Goal: Task Accomplishment & Management: Manage account settings

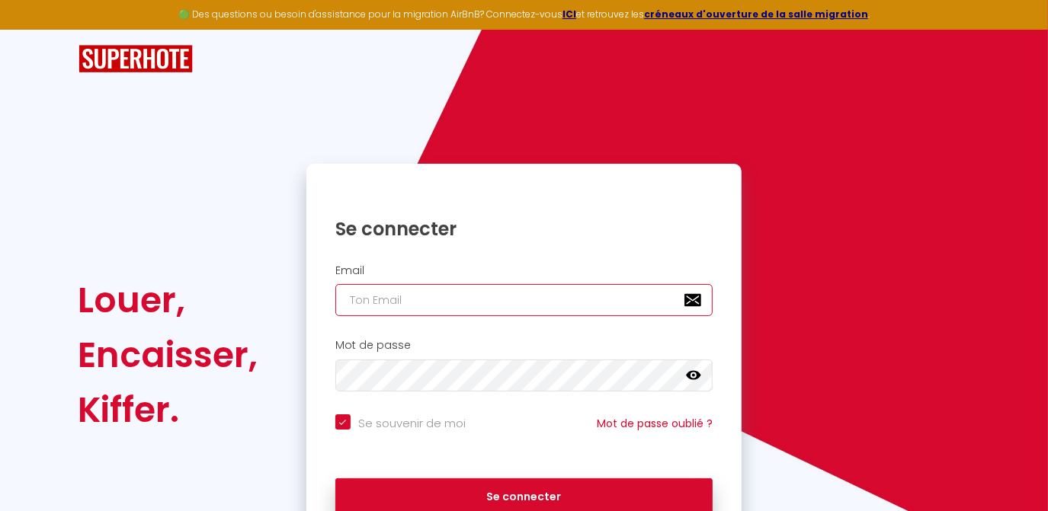
click at [457, 305] on input "email" at bounding box center [524, 300] width 378 height 32
type input "[EMAIL_ADDRESS][DOMAIN_NAME]"
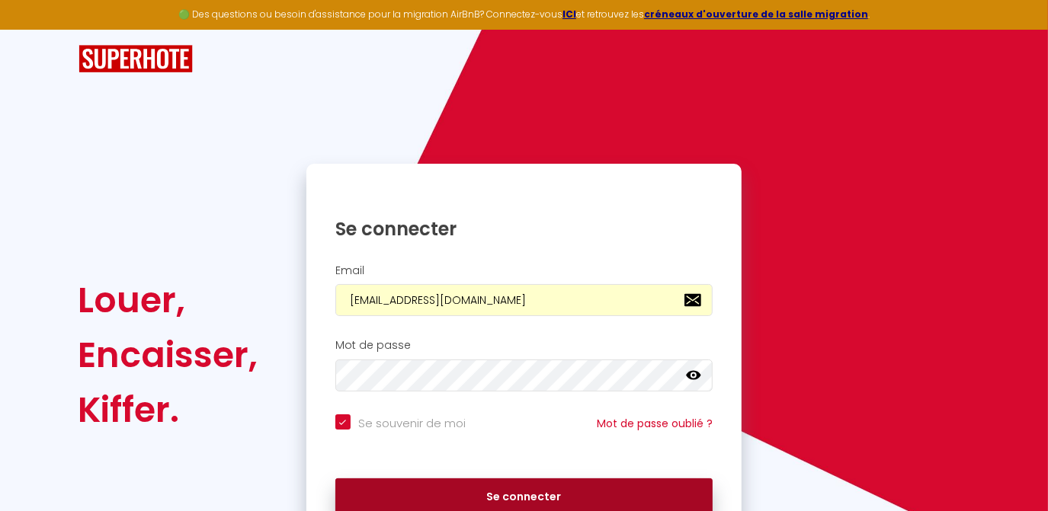
click at [533, 488] on button "Se connecter" at bounding box center [524, 497] width 378 height 38
checkbox input "true"
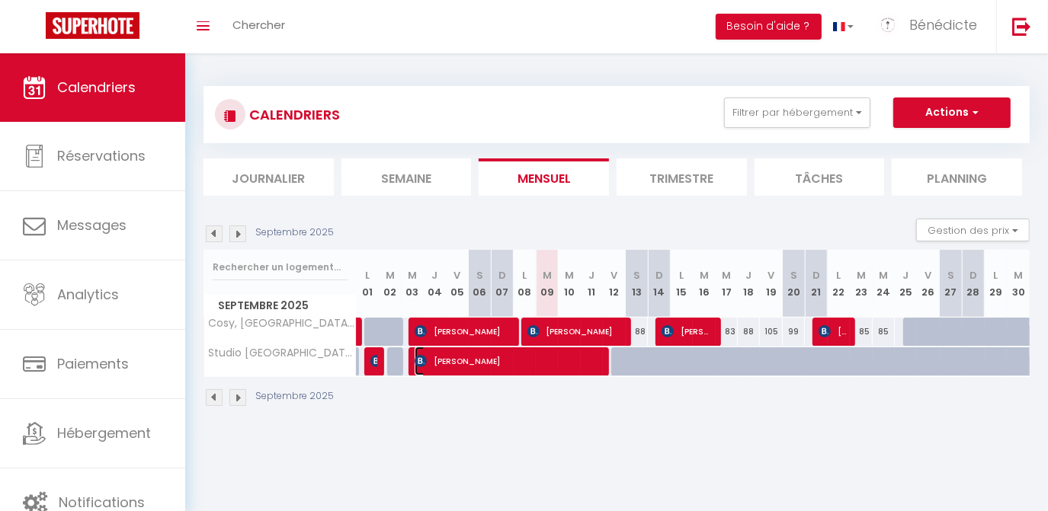
click at [523, 361] on span "[PERSON_NAME]" at bounding box center [506, 361] width 184 height 29
select select "OK"
select select "0"
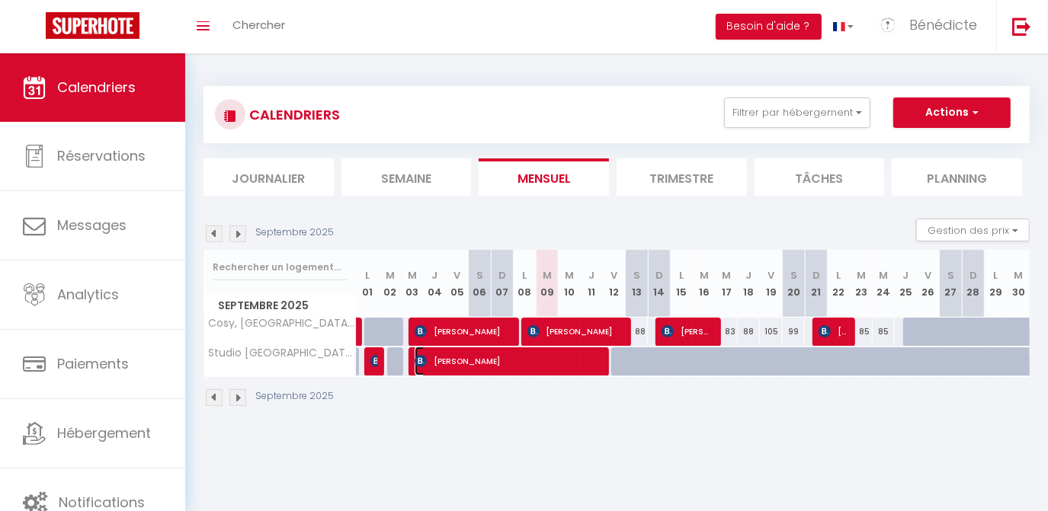
select select "1"
select select
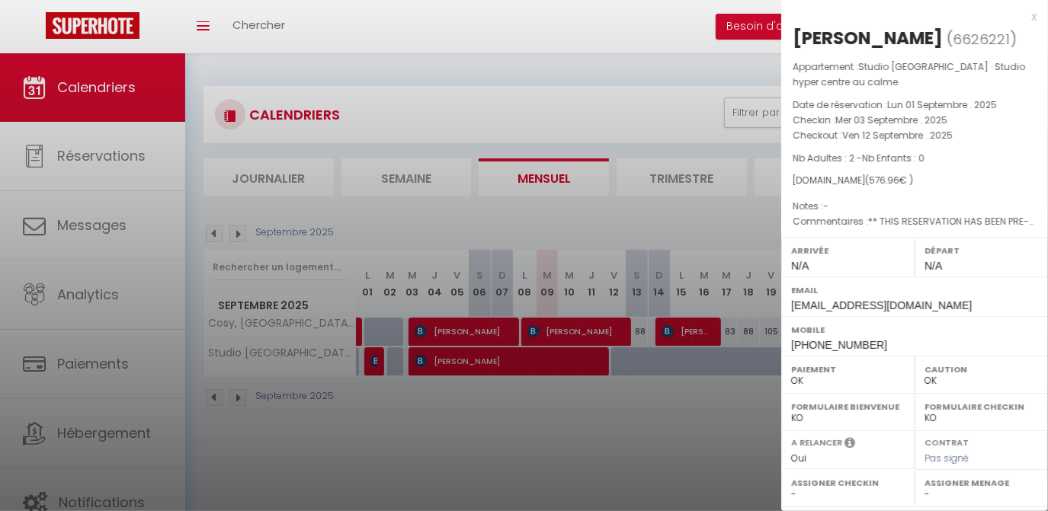
click at [603, 475] on div at bounding box center [524, 255] width 1048 height 511
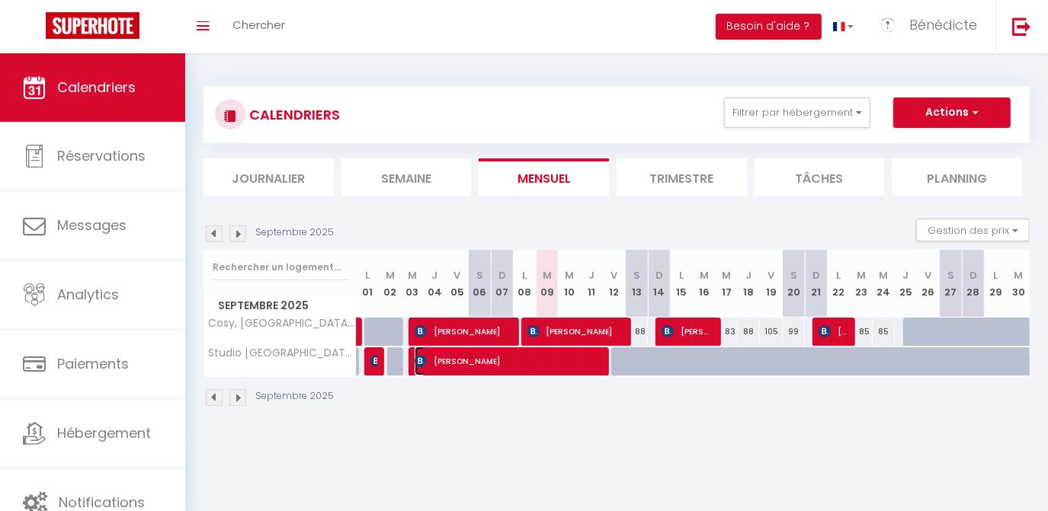
click at [573, 370] on span "[PERSON_NAME]" at bounding box center [506, 361] width 184 height 29
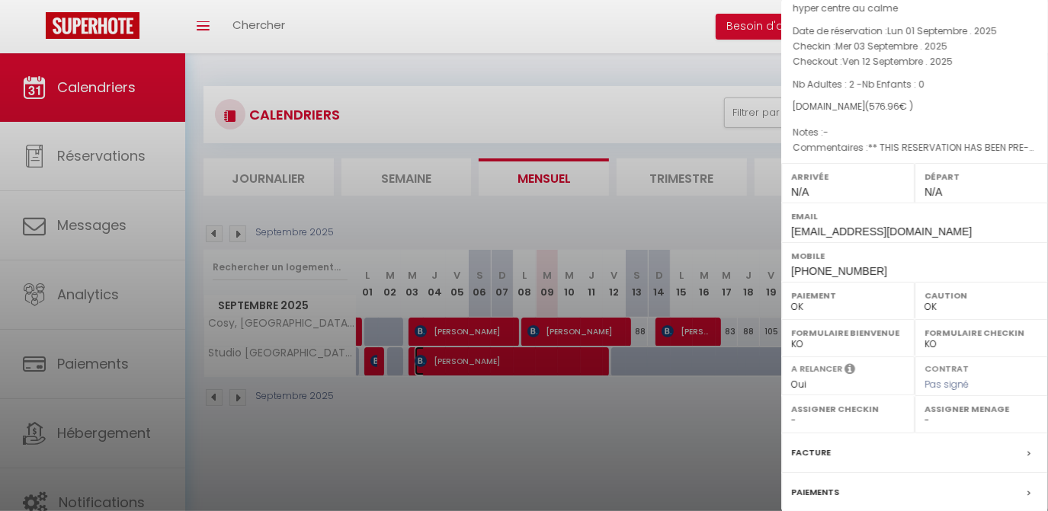
scroll to position [207, 0]
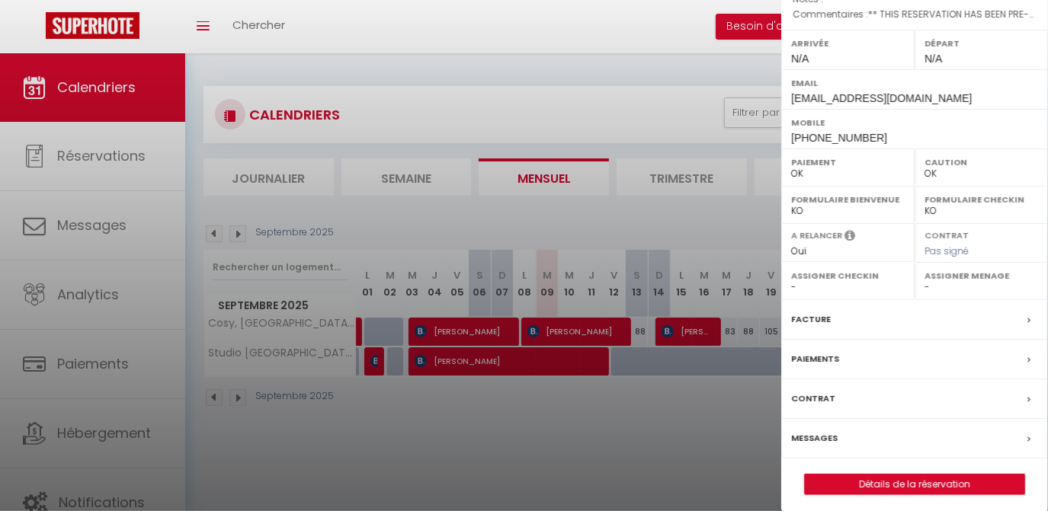
click at [817, 318] on label "Facture" at bounding box center [811, 320] width 40 height 16
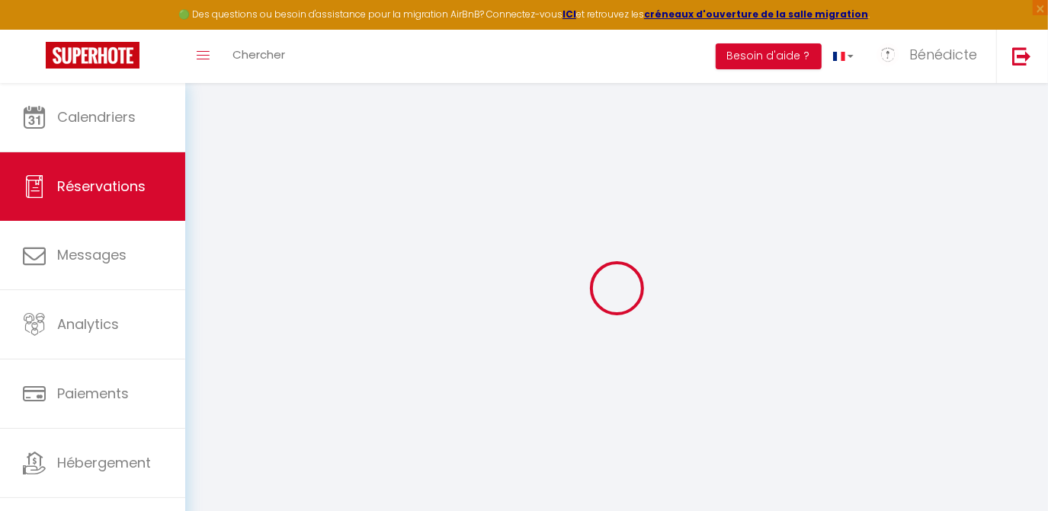
select select "cleaning"
select select "taxes"
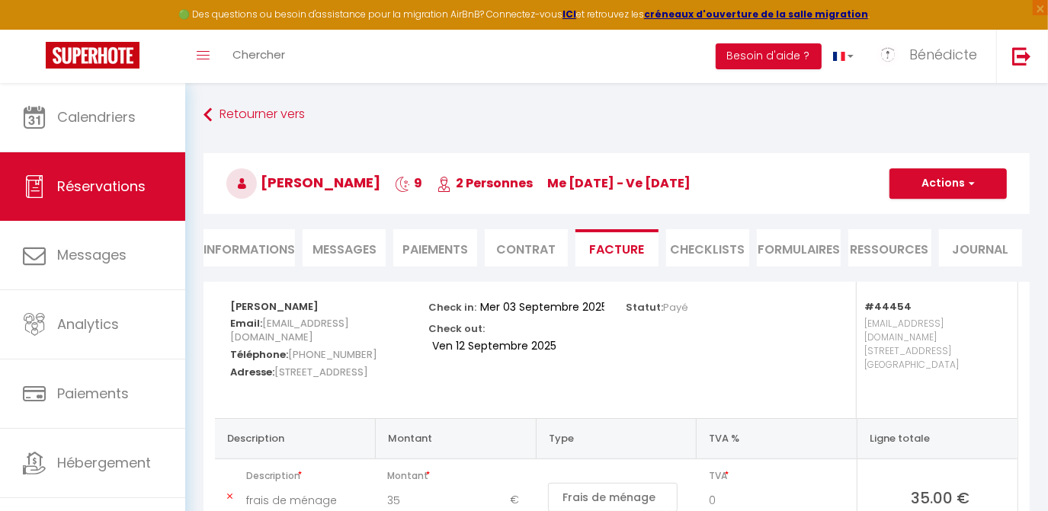
click at [223, 252] on li "Informations" at bounding box center [248, 247] width 91 height 37
select select
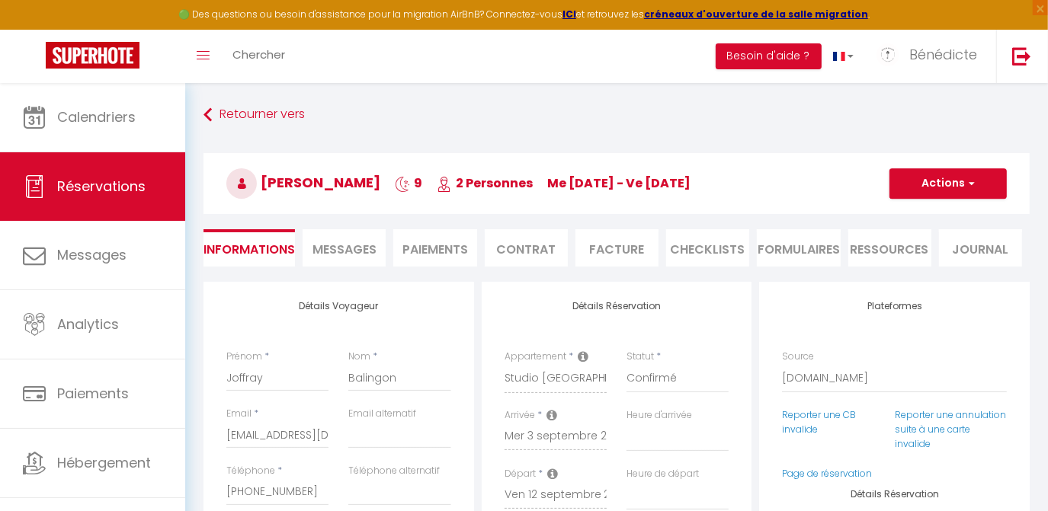
click at [623, 248] on li "Facture" at bounding box center [616, 247] width 83 height 37
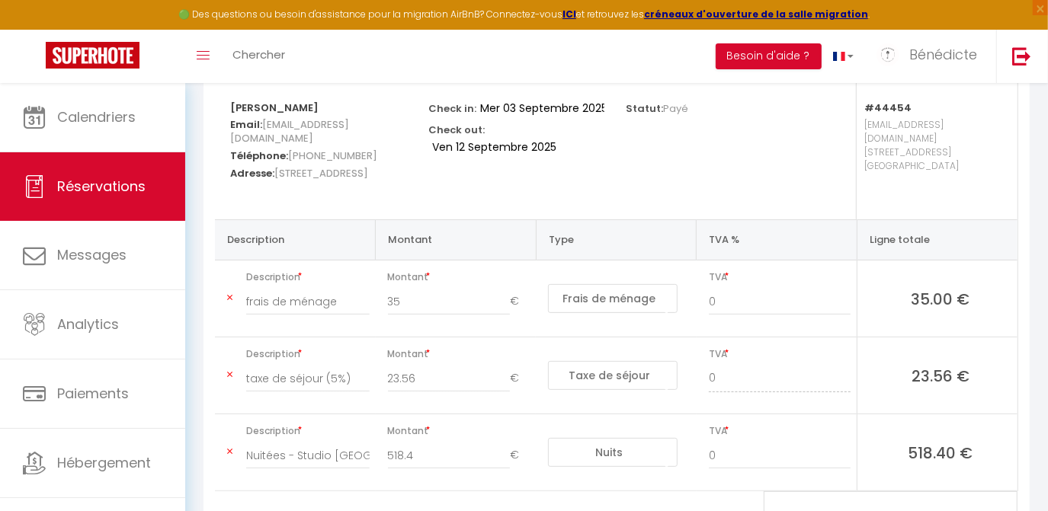
scroll to position [268, 0]
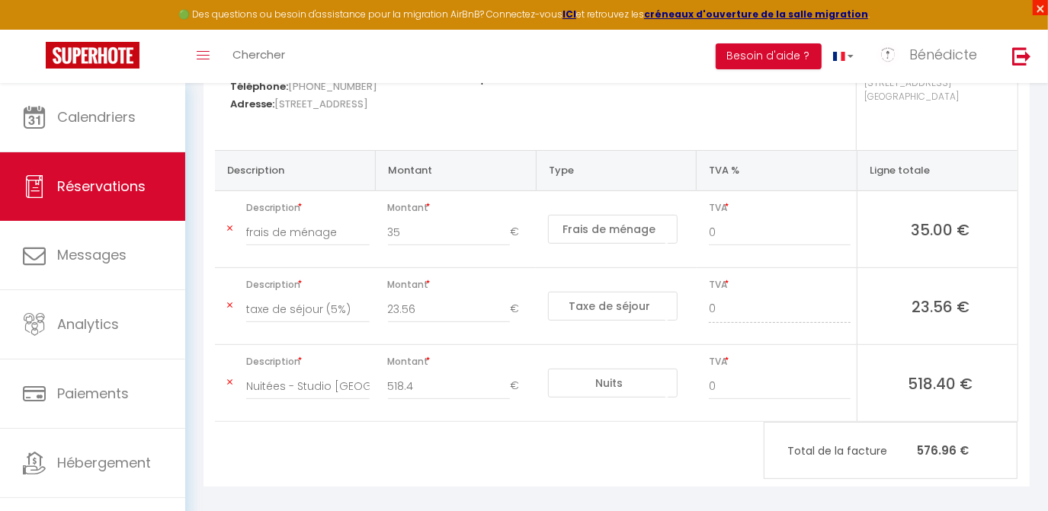
click at [1040, 10] on span "×" at bounding box center [1039, 7] width 15 height 15
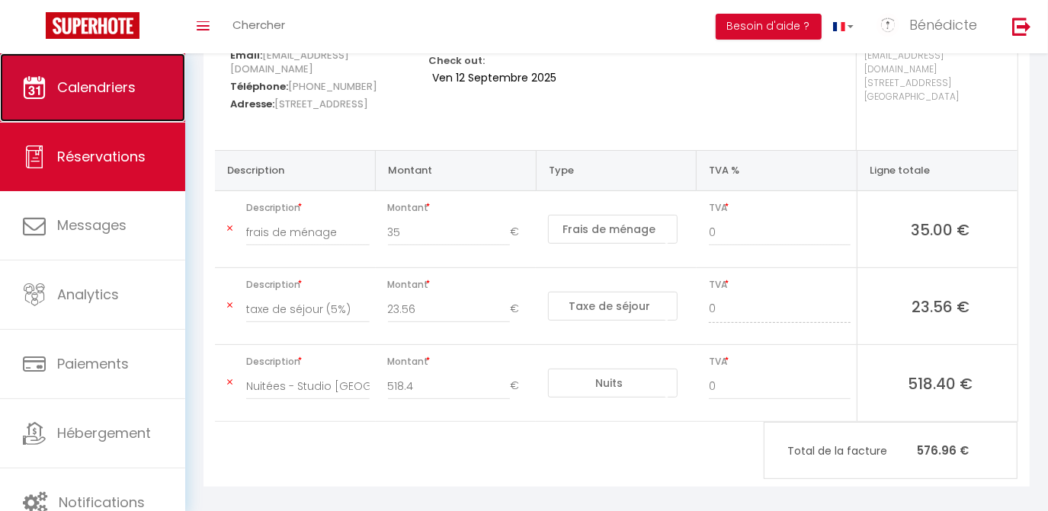
click at [81, 82] on span "Calendriers" at bounding box center [96, 87] width 78 height 19
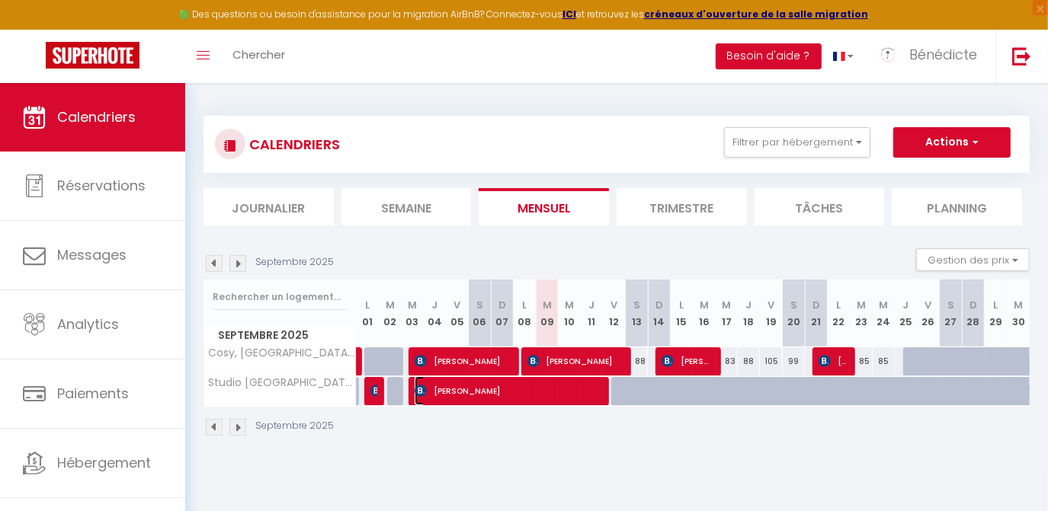
click at [475, 387] on span "[PERSON_NAME]" at bounding box center [506, 390] width 184 height 29
select select "OK"
select select "0"
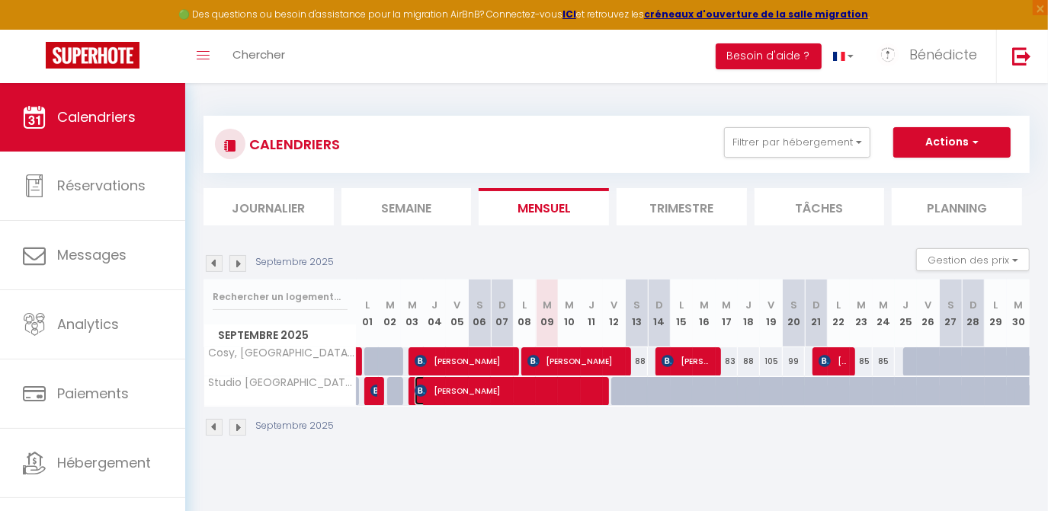
select select "1"
select select
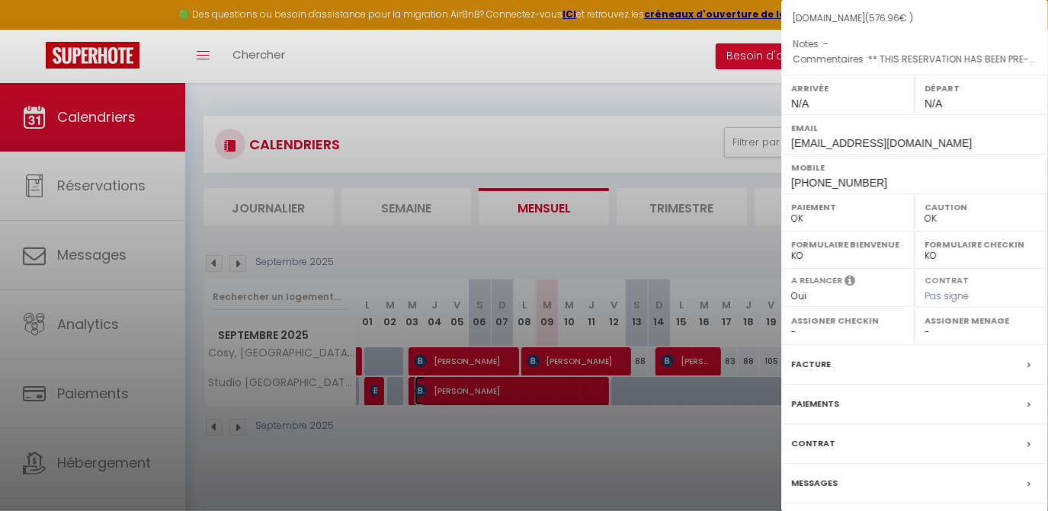
scroll to position [211, 0]
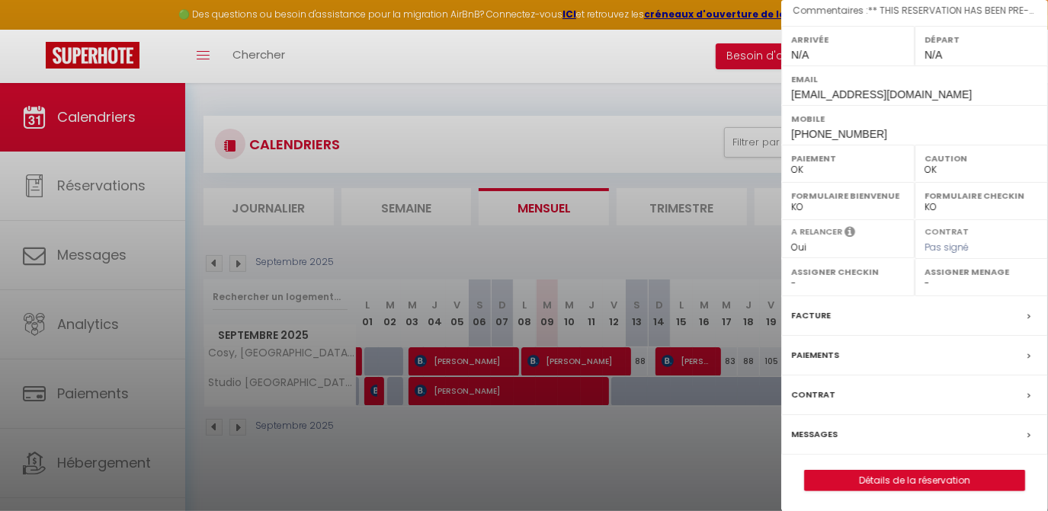
click at [813, 312] on label "Facture" at bounding box center [811, 316] width 40 height 16
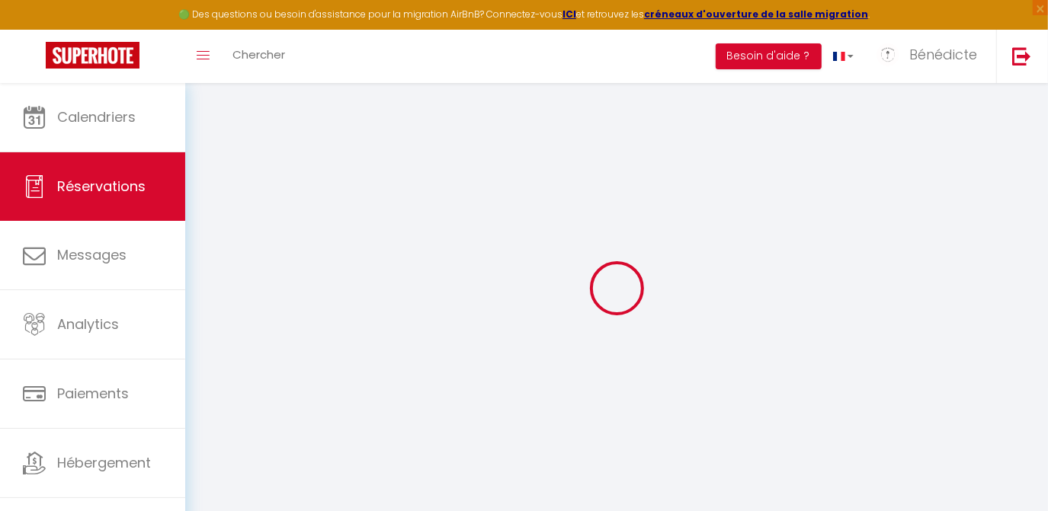
select select "cleaning"
select select "taxes"
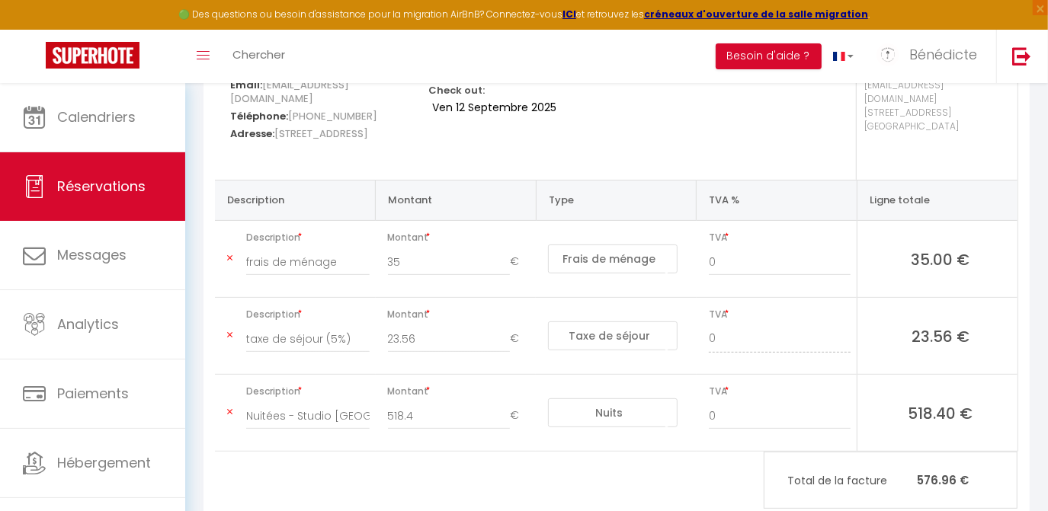
scroll to position [268, 0]
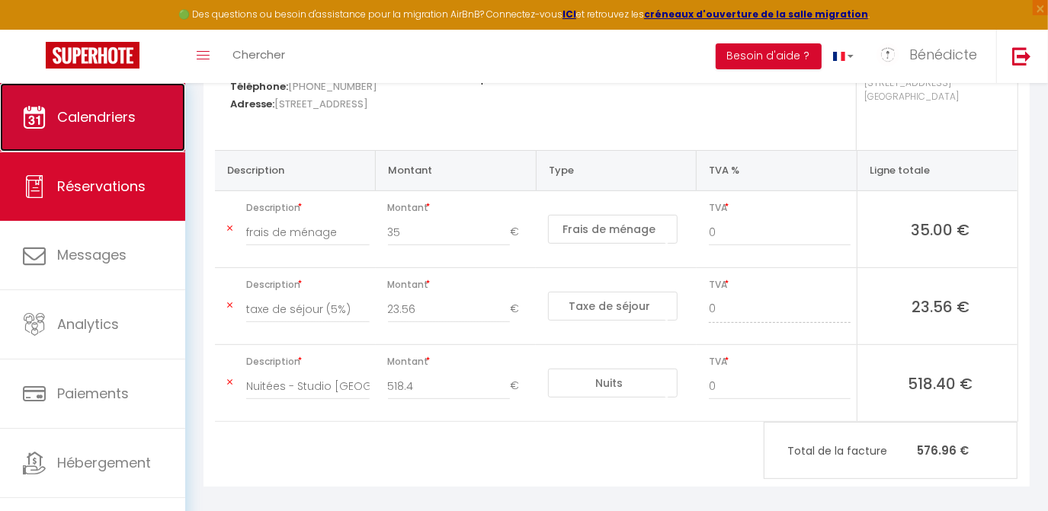
click at [117, 136] on link "Calendriers" at bounding box center [92, 117] width 185 height 69
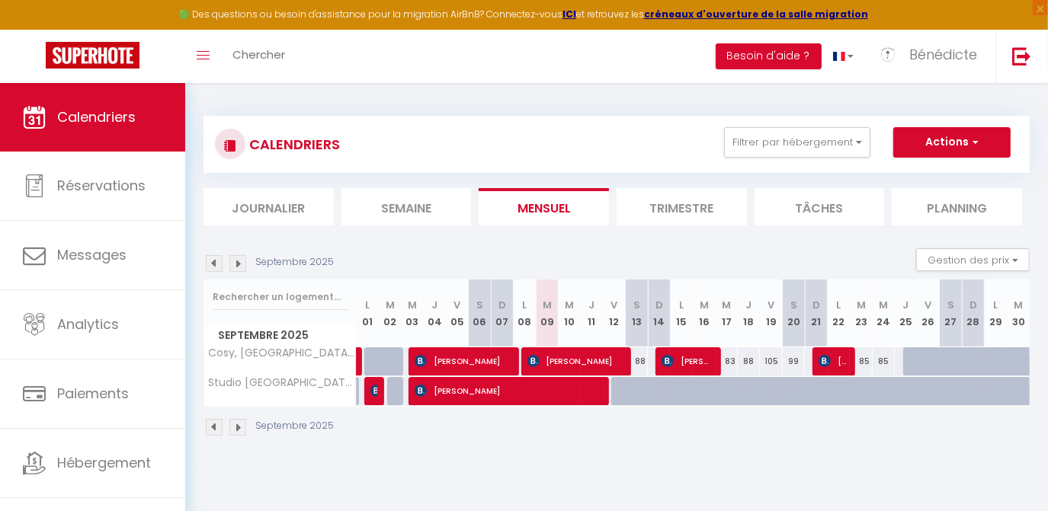
drag, startPoint x: 622, startPoint y: 395, endPoint x: 640, endPoint y: 387, distance: 19.4
click at [640, 387] on tr "Studio [GEOGRAPHIC_DATA] · Studio hyper centre au calme 55 [PERSON_NAME] 52 58 …" at bounding box center [617, 391] width 826 height 30
click at [616, 396] on div at bounding box center [622, 391] width 22 height 29
type input "64"
type input "Ven 12 Septembre 2025"
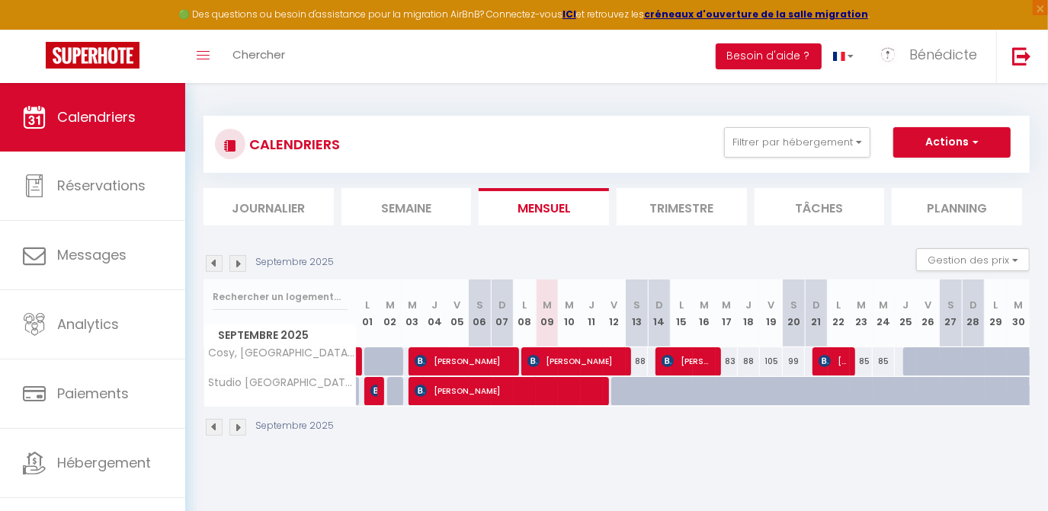
type input "[PERSON_NAME] 13 Septembre 2025"
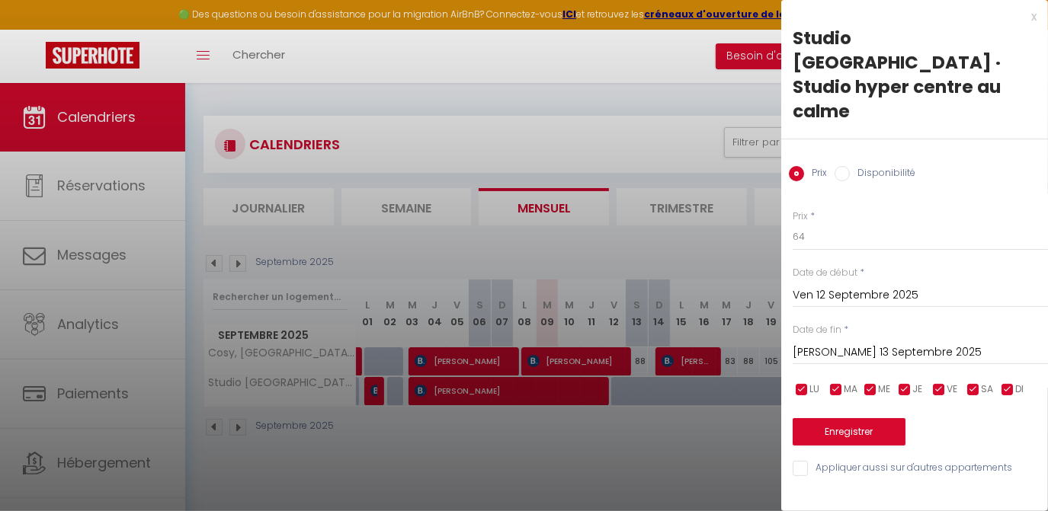
click at [619, 428] on div at bounding box center [524, 255] width 1048 height 511
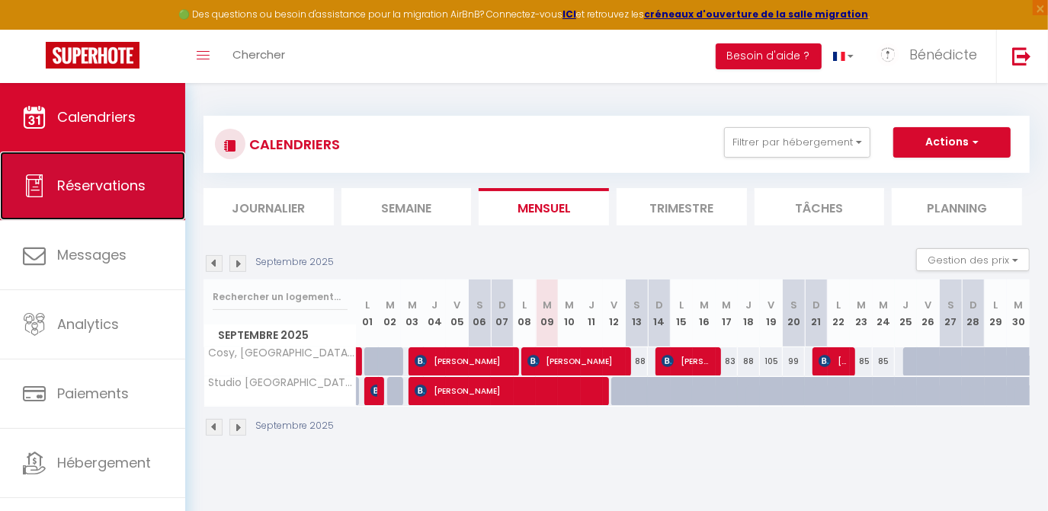
click at [130, 186] on span "Réservations" at bounding box center [101, 185] width 88 height 19
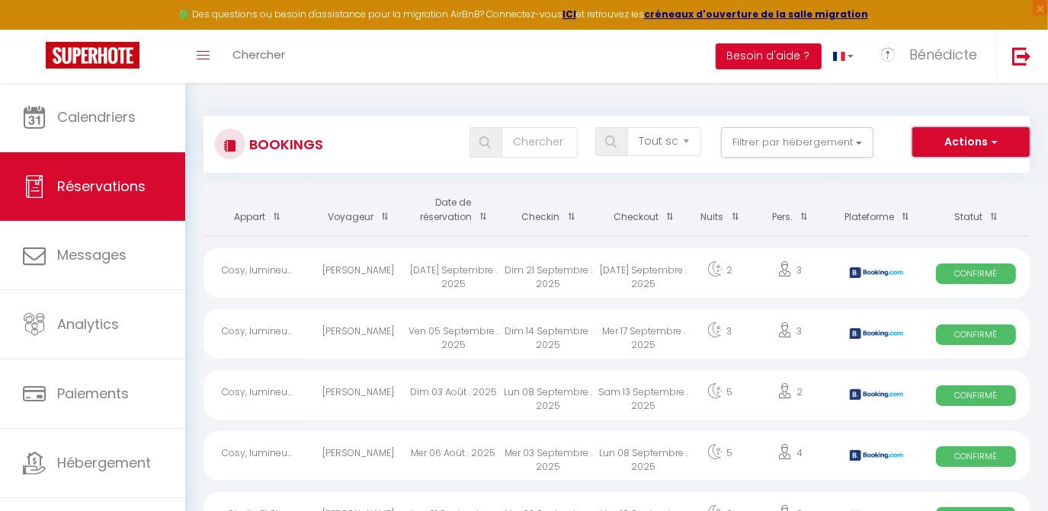
click at [997, 137] on button "Actions" at bounding box center [970, 142] width 117 height 30
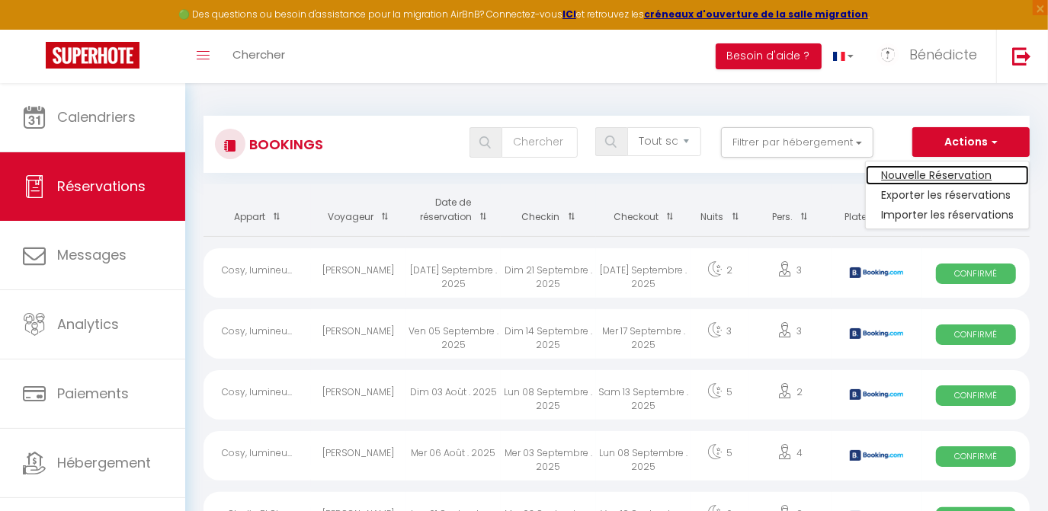
click at [964, 180] on link "Nouvelle Réservation" at bounding box center [946, 175] width 163 height 20
select select
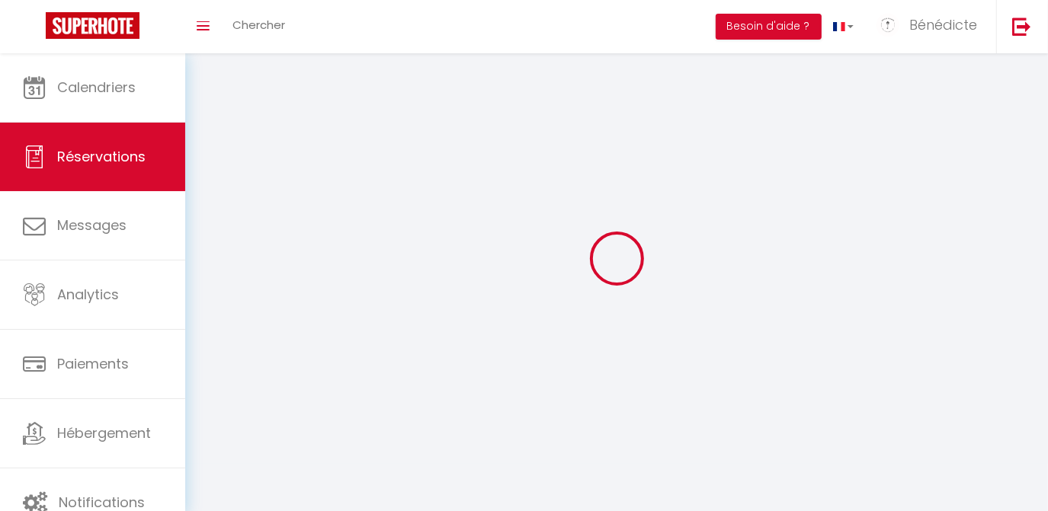
select select
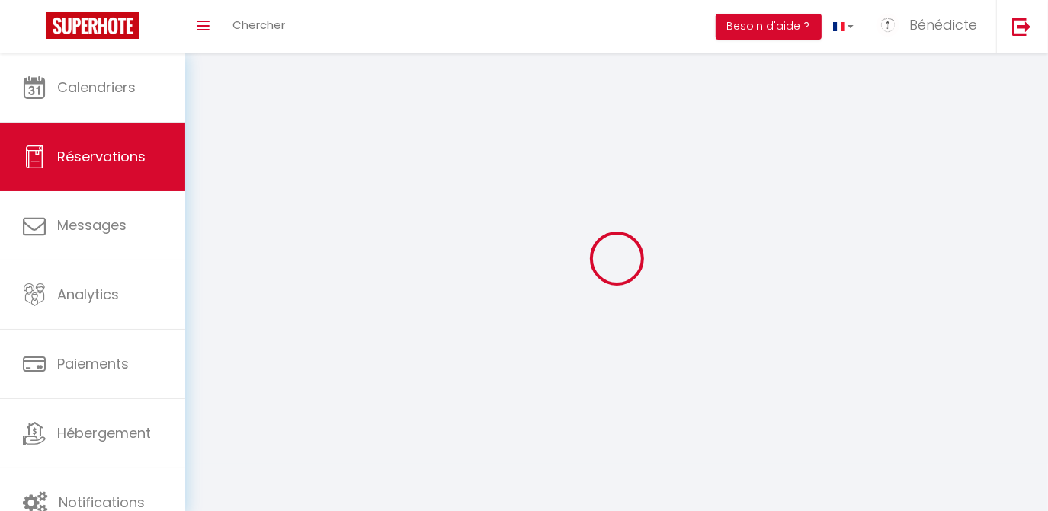
select select
checkbox input "false"
select select
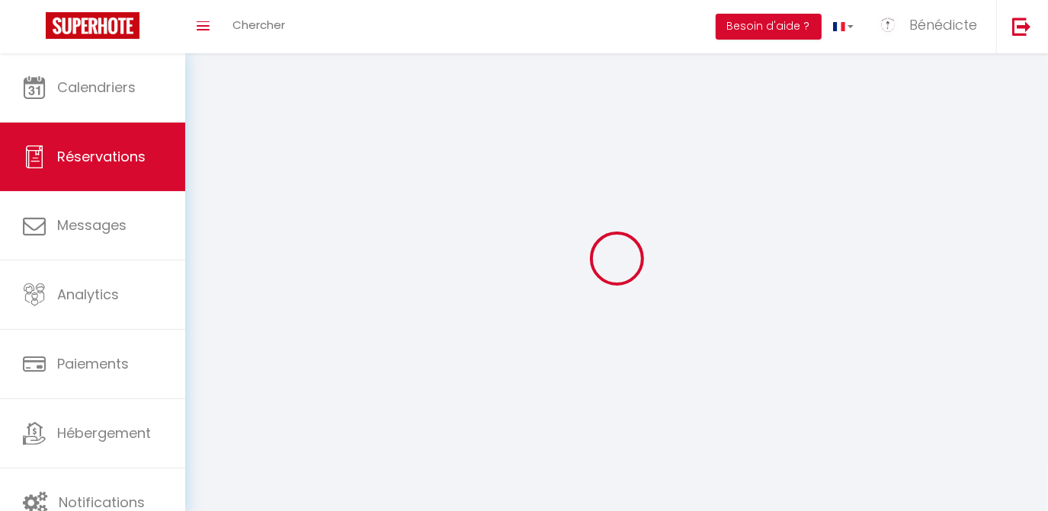
select select
checkbox input "false"
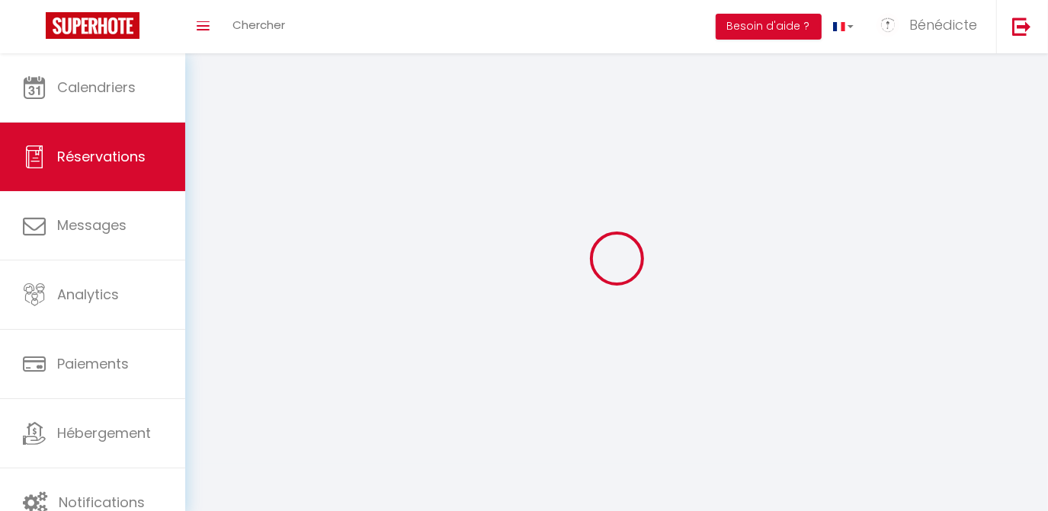
select select
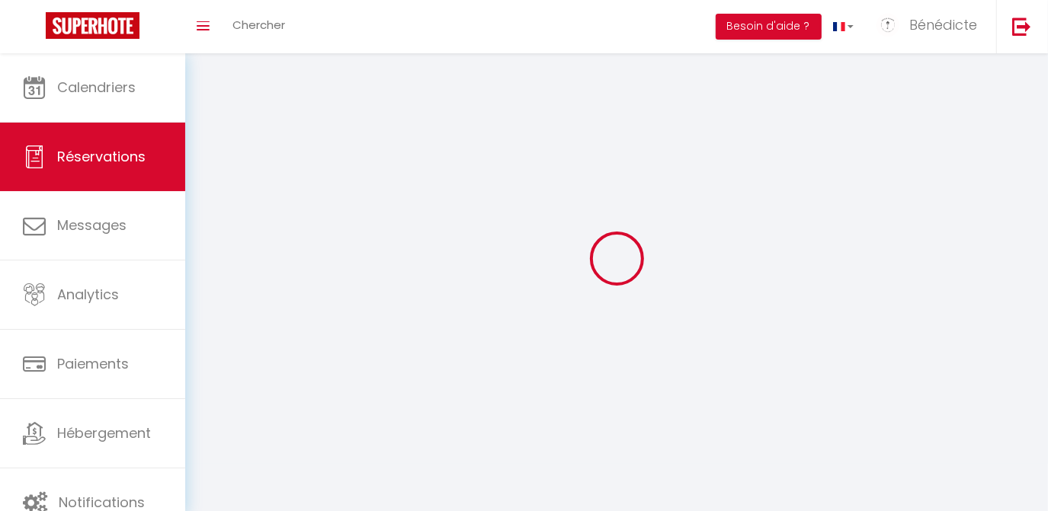
checkbox input "false"
select select
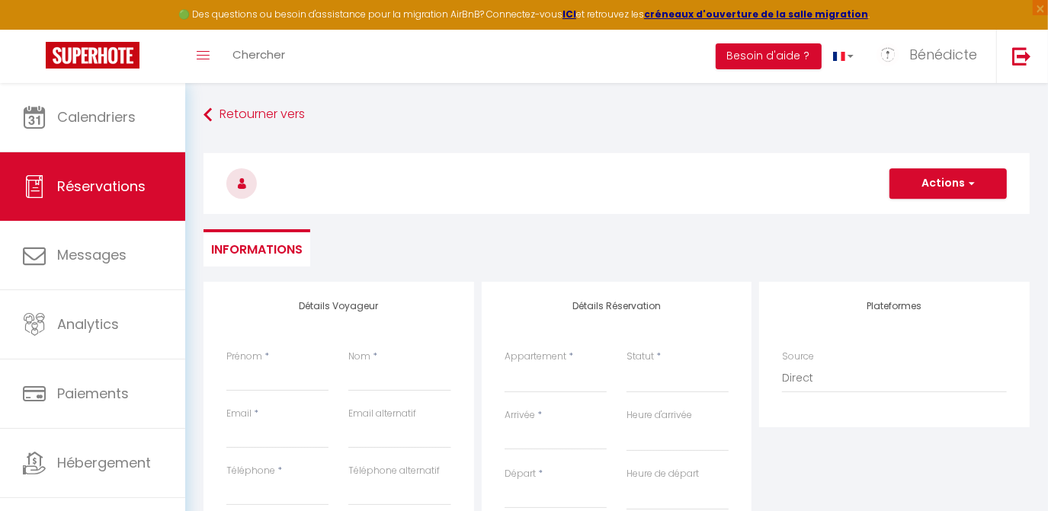
select select
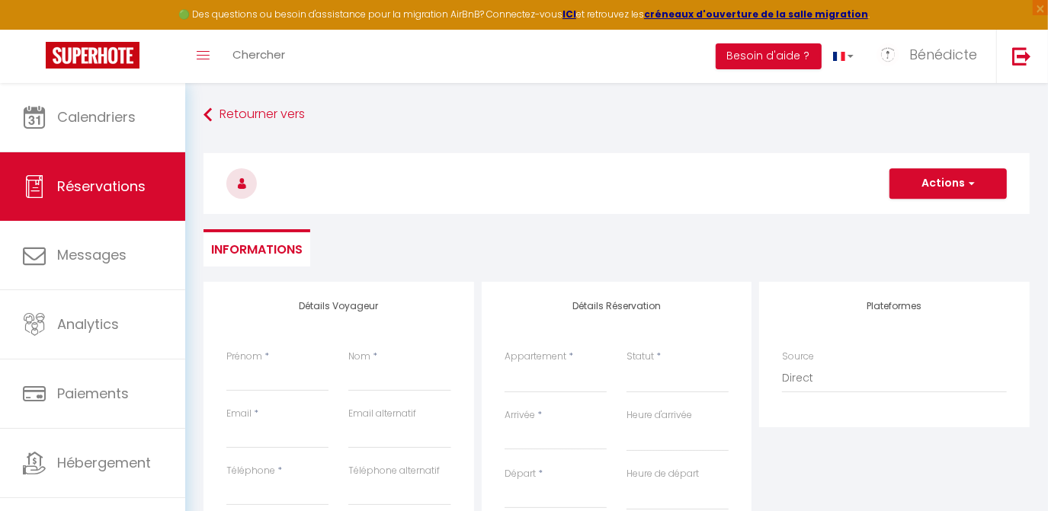
checkbox input "false"
select select
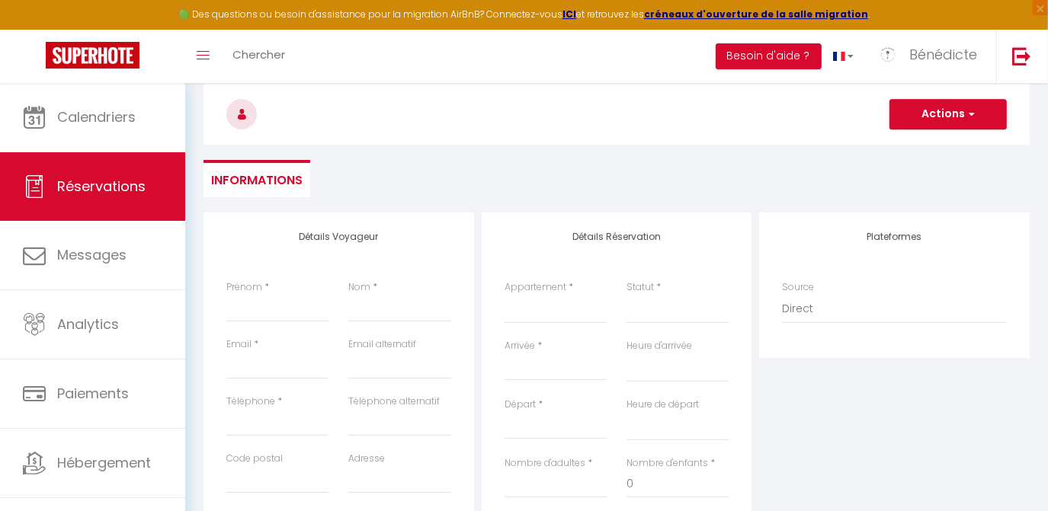
scroll to position [207, 0]
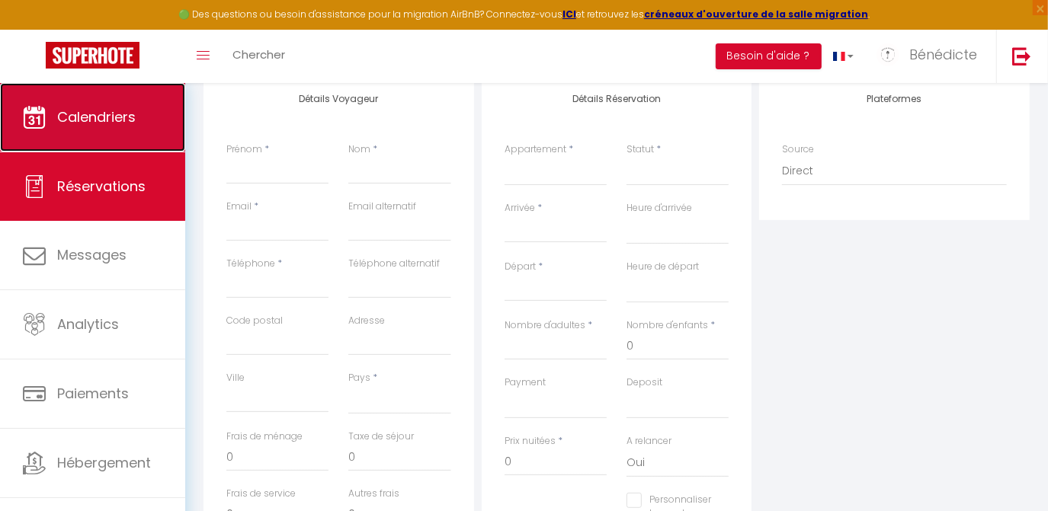
click at [132, 108] on span "Calendriers" at bounding box center [96, 116] width 78 height 19
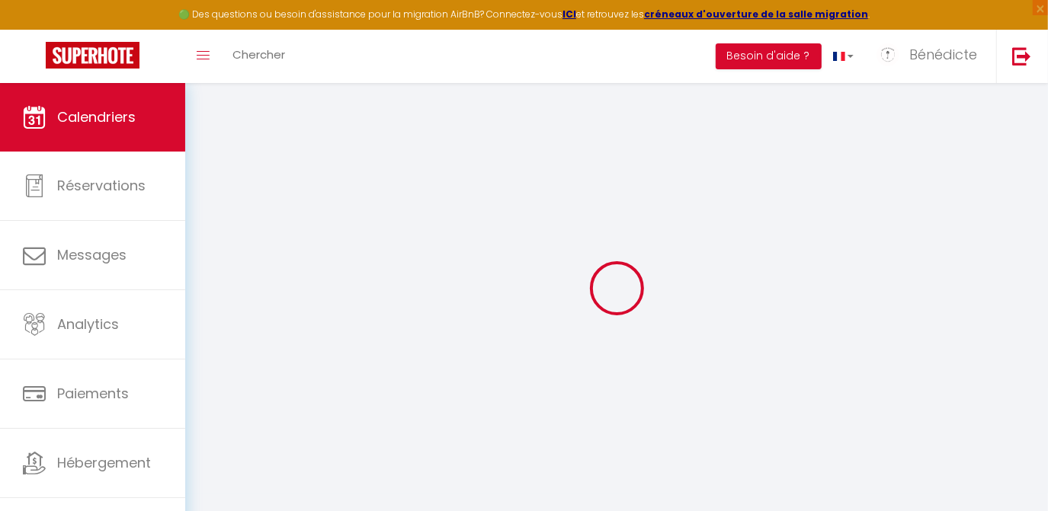
select select
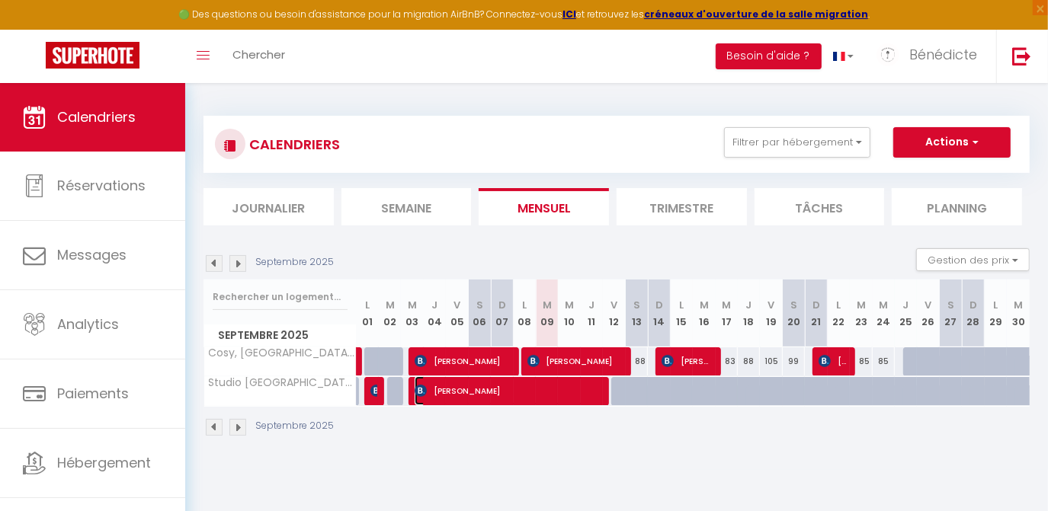
click at [506, 389] on span "[PERSON_NAME]" at bounding box center [506, 390] width 184 height 29
select select "OK"
select select "0"
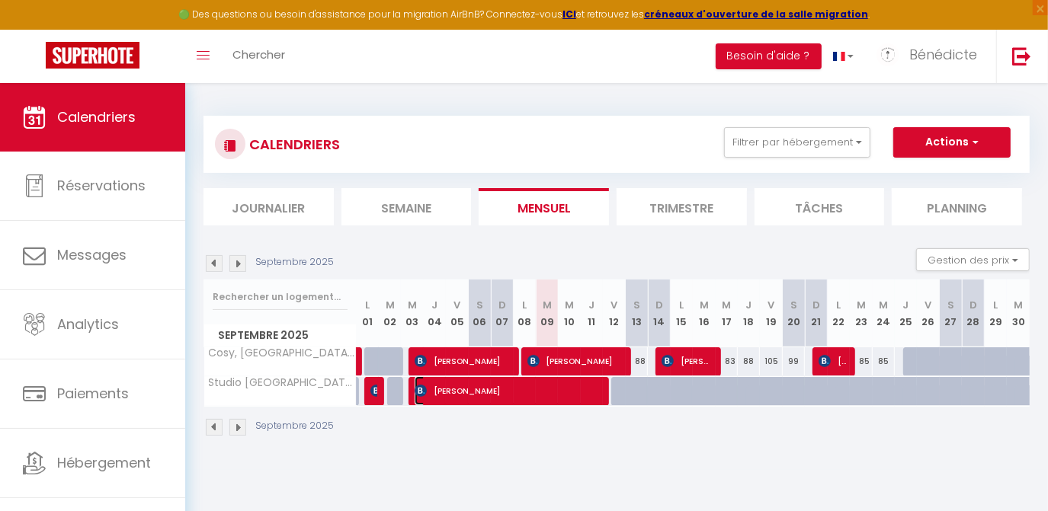
select select "1"
select select
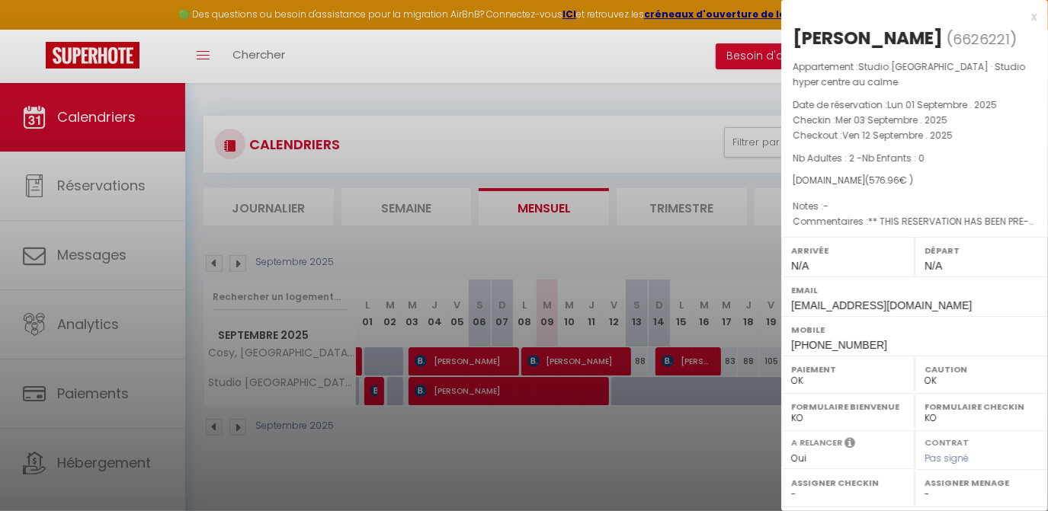
click at [506, 387] on div at bounding box center [524, 255] width 1048 height 511
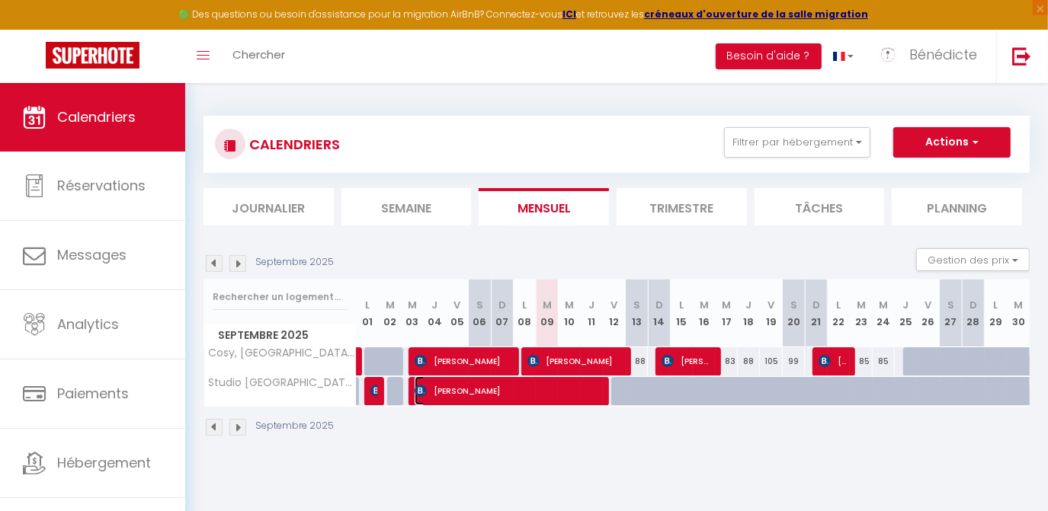
click at [505, 387] on span "[PERSON_NAME]" at bounding box center [506, 390] width 184 height 29
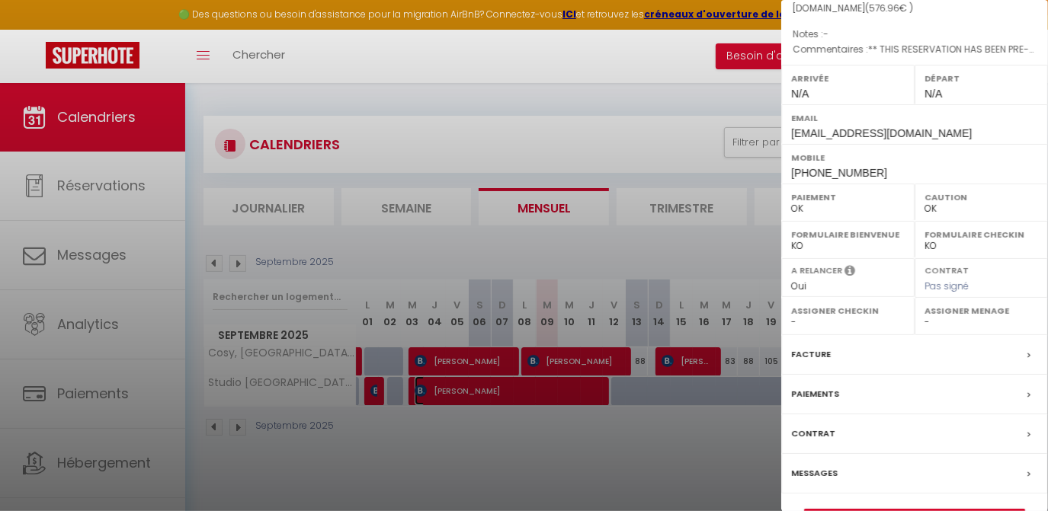
scroll to position [207, 0]
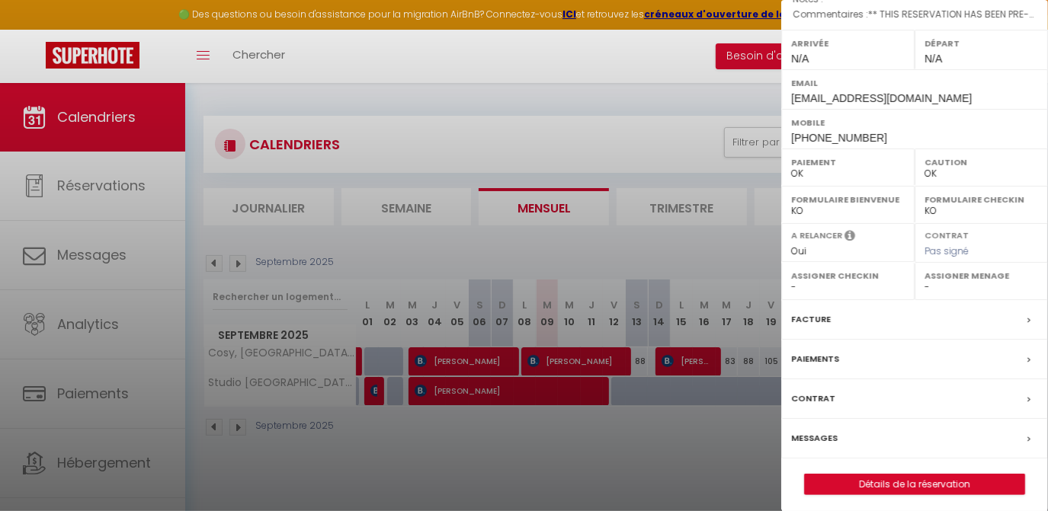
click at [814, 358] on label "Paiements" at bounding box center [815, 359] width 48 height 16
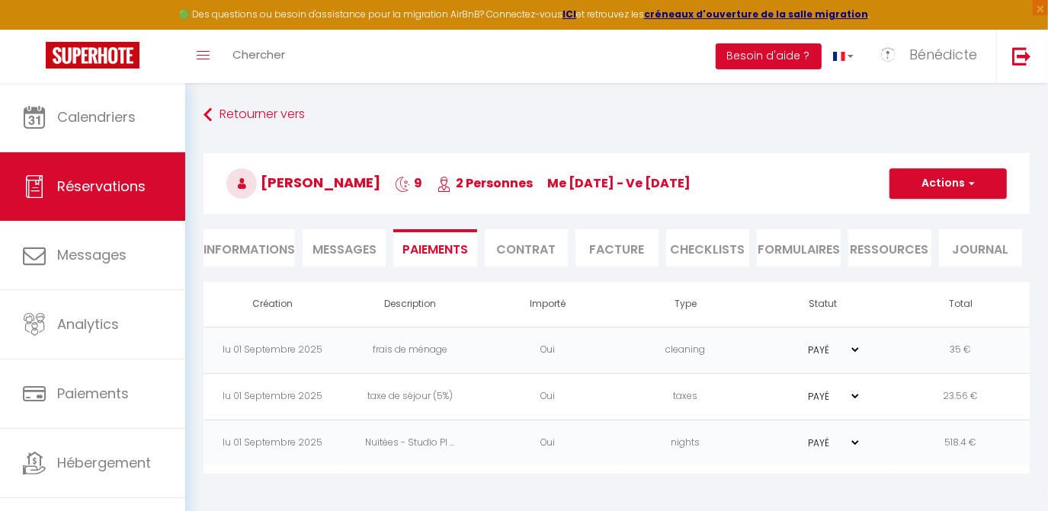
click at [244, 244] on li "Informations" at bounding box center [248, 247] width 91 height 37
select select
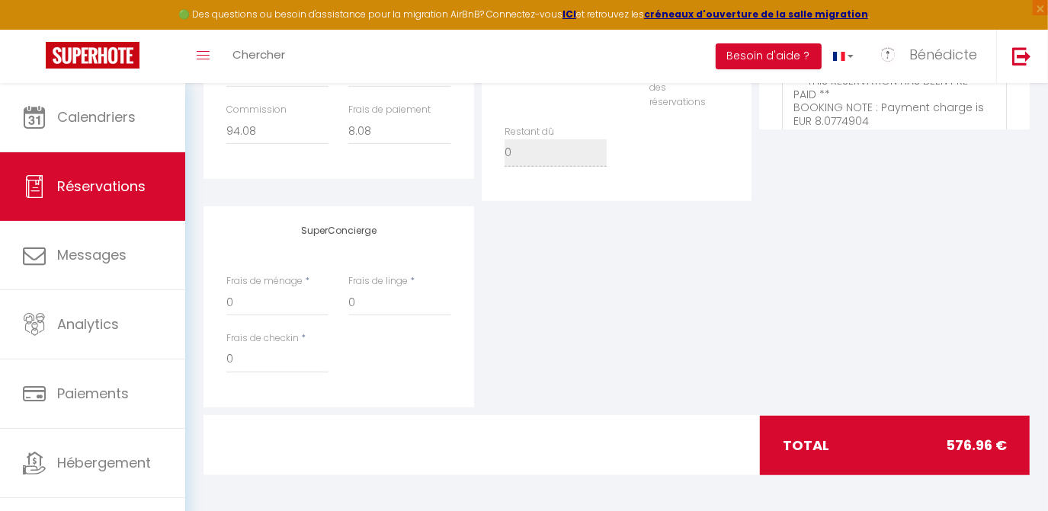
scroll to position [649, 0]
